Goal: Transaction & Acquisition: Purchase product/service

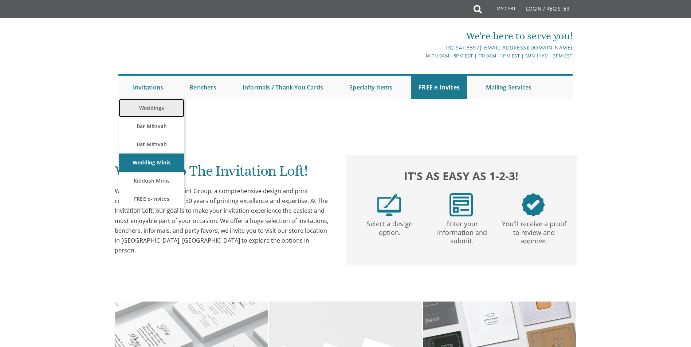
click at [146, 110] on link "Weddings" at bounding box center [152, 108] width 66 height 18
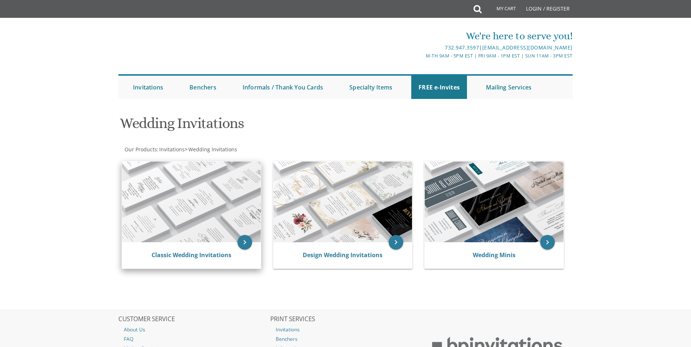
click at [224, 200] on img at bounding box center [191, 202] width 139 height 81
click at [193, 182] on img at bounding box center [191, 202] width 139 height 81
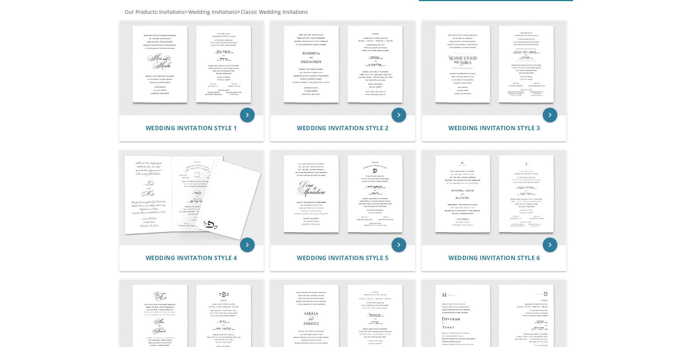
scroll to position [146, 0]
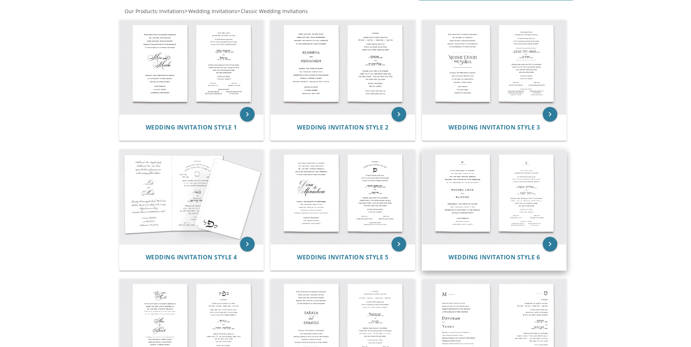
click at [508, 197] on img at bounding box center [494, 197] width 144 height 95
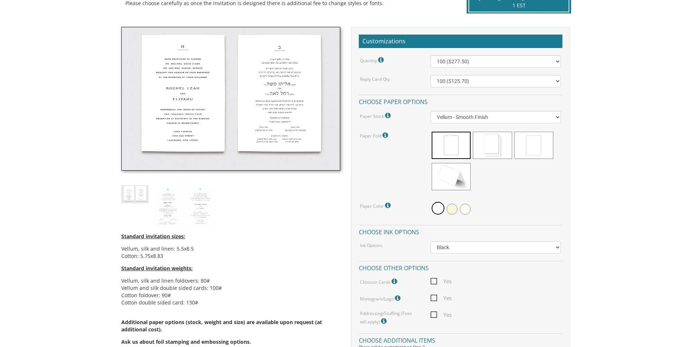
scroll to position [182, 0]
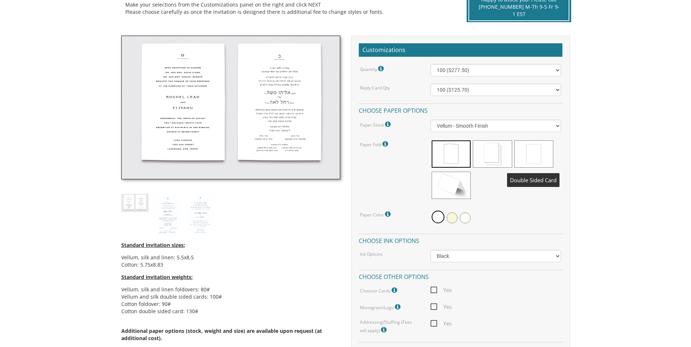
click at [531, 151] on span at bounding box center [533, 154] width 39 height 27
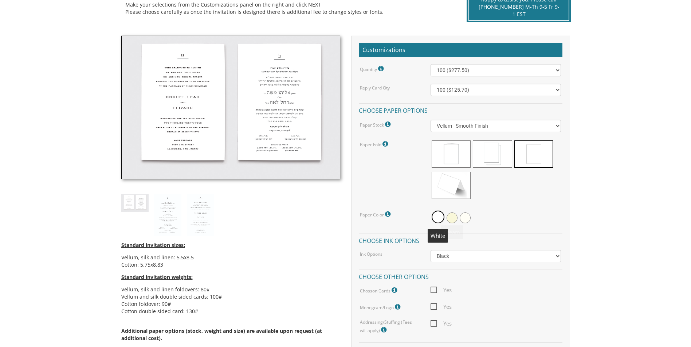
click at [437, 216] on span at bounding box center [437, 217] width 13 height 13
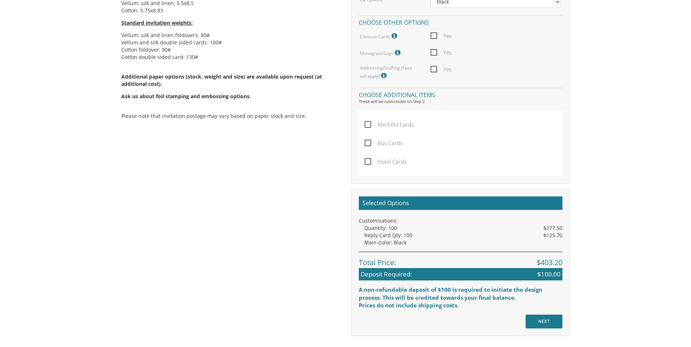
scroll to position [437, 0]
click at [554, 323] on input "NEXT" at bounding box center [543, 322] width 37 height 14
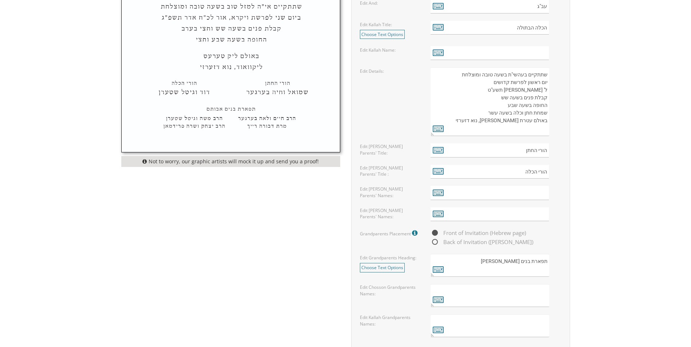
scroll to position [510, 0]
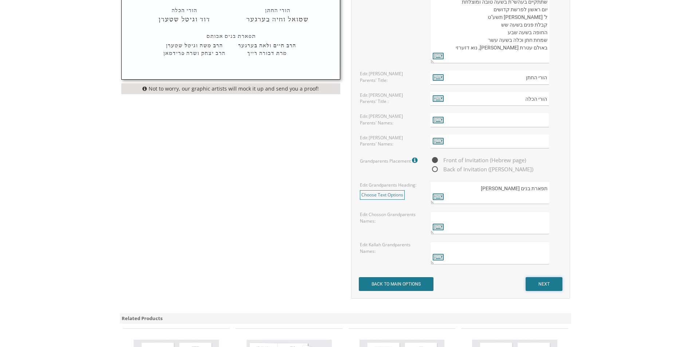
click at [559, 287] on input "NEXT" at bounding box center [543, 284] width 37 height 14
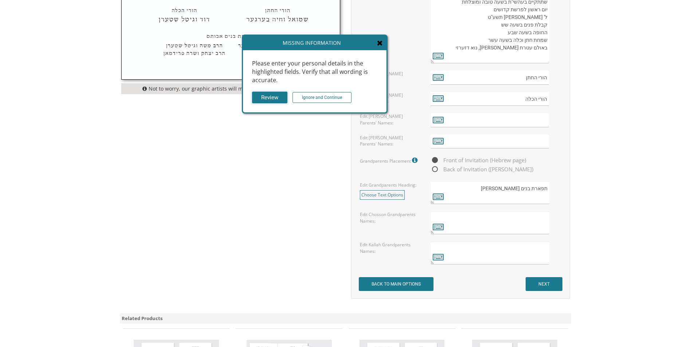
click at [274, 98] on input "Review" at bounding box center [269, 98] width 35 height 12
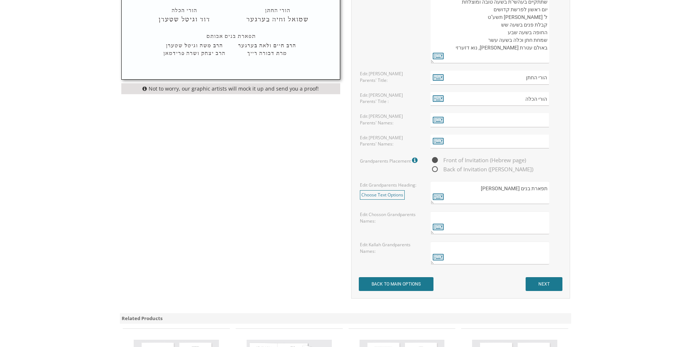
scroll to position [328, 0]
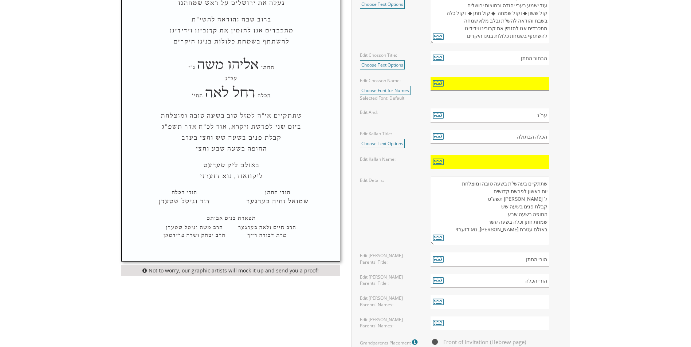
click at [460, 87] on input "text" at bounding box center [489, 84] width 118 height 14
type input "j"
type input "חיים"
click at [531, 163] on input "text" at bounding box center [489, 162] width 118 height 14
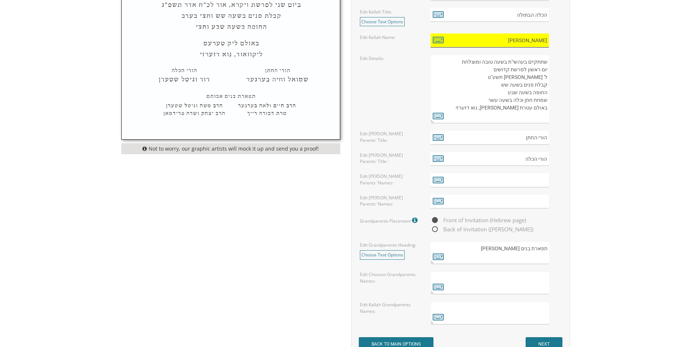
scroll to position [473, 0]
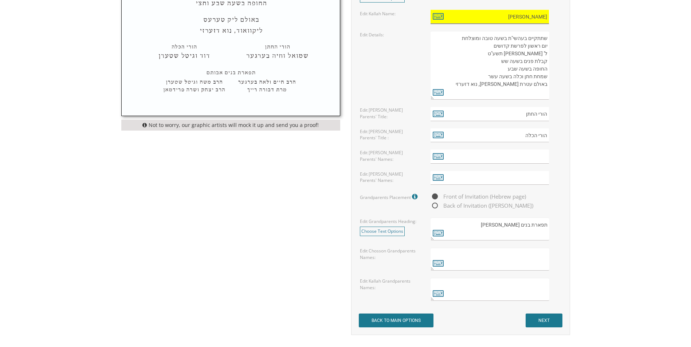
type input "שרה"
click at [553, 325] on input "NEXT" at bounding box center [543, 321] width 37 height 14
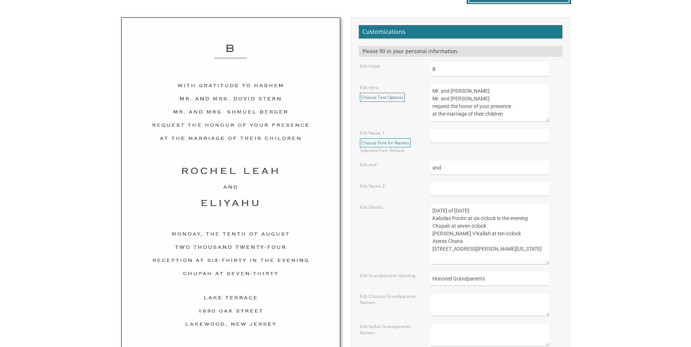
scroll to position [218, 0]
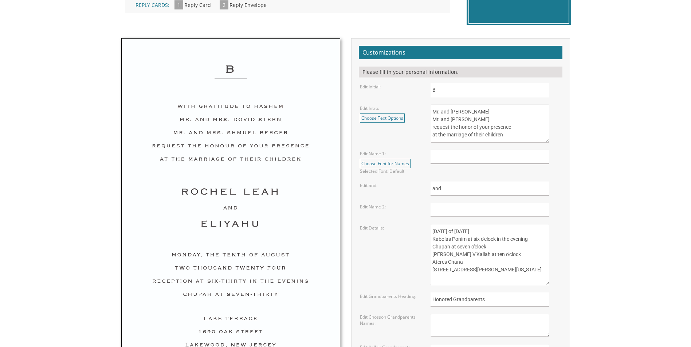
drag, startPoint x: 459, startPoint y: 162, endPoint x: 457, endPoint y: 155, distance: 7.0
click at [459, 162] on input "text" at bounding box center [489, 157] width 118 height 14
type input "Chaim"
click at [473, 212] on input "text" at bounding box center [489, 210] width 118 height 14
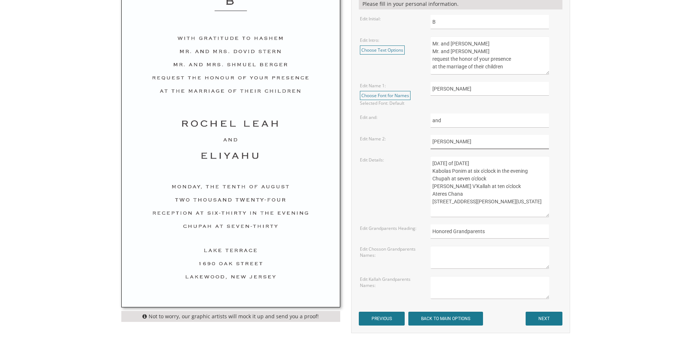
scroll to position [291, 0]
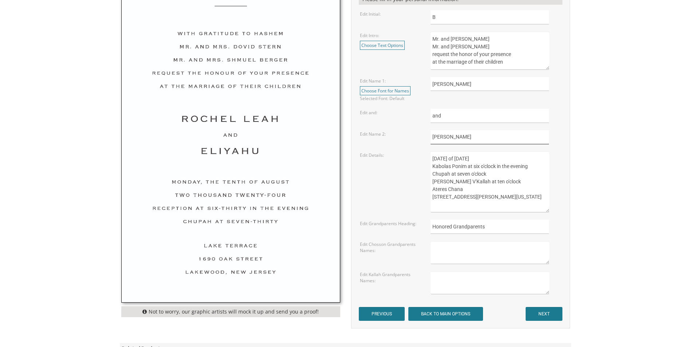
type input "Sara"
click at [543, 315] on input "NEXT" at bounding box center [543, 314] width 37 height 14
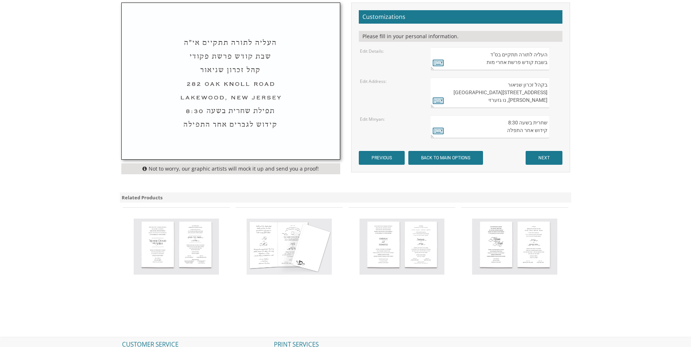
scroll to position [247, 0]
